Goal: Obtain resource: Download file/media

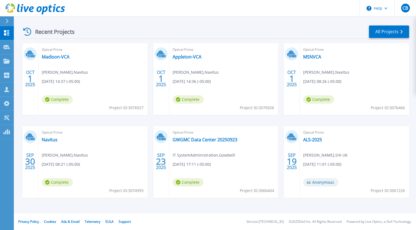
scroll to position [77, 0]
click at [196, 140] on link "GWGMC Data Center 20250923" at bounding box center [205, 140] width 65 height 6
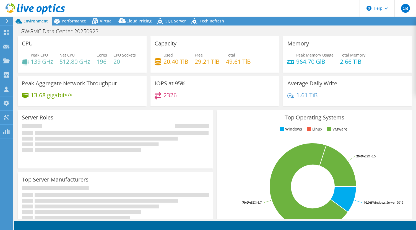
select select "USEast"
select select "USD"
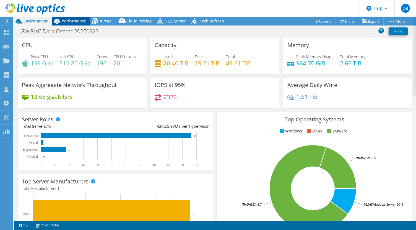
click at [67, 19] on span "Performance" at bounding box center [74, 20] width 24 height 5
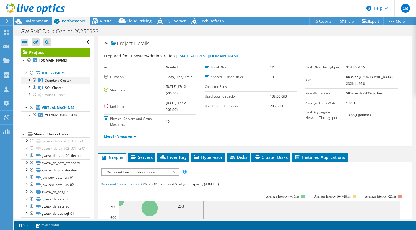
click at [30, 82] on div at bounding box center [29, 80] width 6 height 6
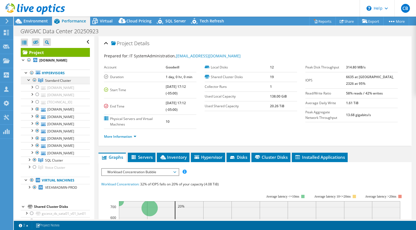
click at [30, 82] on div at bounding box center [29, 80] width 6 height 6
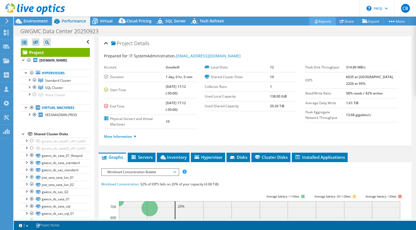
click at [324, 24] on link "Reports" at bounding box center [322, 21] width 27 height 9
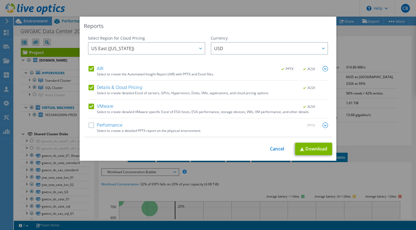
click at [92, 88] on label "Details & Cloud Pricing" at bounding box center [115, 88] width 54 height 6
click at [0, 0] on input "Details & Cloud Pricing" at bounding box center [0, 0] width 0 height 0
click at [90, 70] on label "AIR" at bounding box center [95, 69] width 15 height 6
click at [0, 0] on input "AIR" at bounding box center [0, 0] width 0 height 0
click at [89, 124] on label "Performance" at bounding box center [105, 125] width 34 height 6
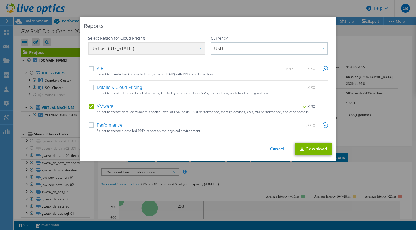
click at [0, 0] on input "Performance" at bounding box center [0, 0] width 0 height 0
click at [92, 108] on label "VMware" at bounding box center [100, 106] width 25 height 6
click at [0, 0] on input "VMware" at bounding box center [0, 0] width 0 height 0
click at [314, 144] on link "Download" at bounding box center [313, 148] width 37 height 12
click at [276, 149] on link "Cancel" at bounding box center [277, 148] width 14 height 5
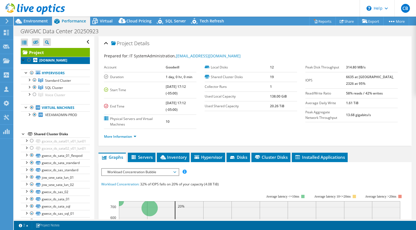
click at [55, 63] on b "[DOMAIN_NAME]" at bounding box center [53, 60] width 28 height 5
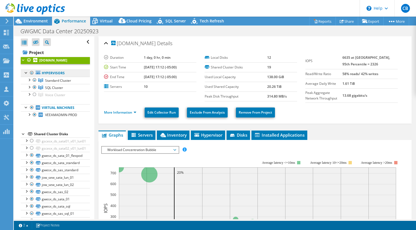
click at [51, 77] on link "Hypervisors" at bounding box center [55, 72] width 69 height 7
click at [128, 112] on link "More Information" at bounding box center [120, 112] width 32 height 5
